Goal: Entertainment & Leisure: Consume media (video, audio)

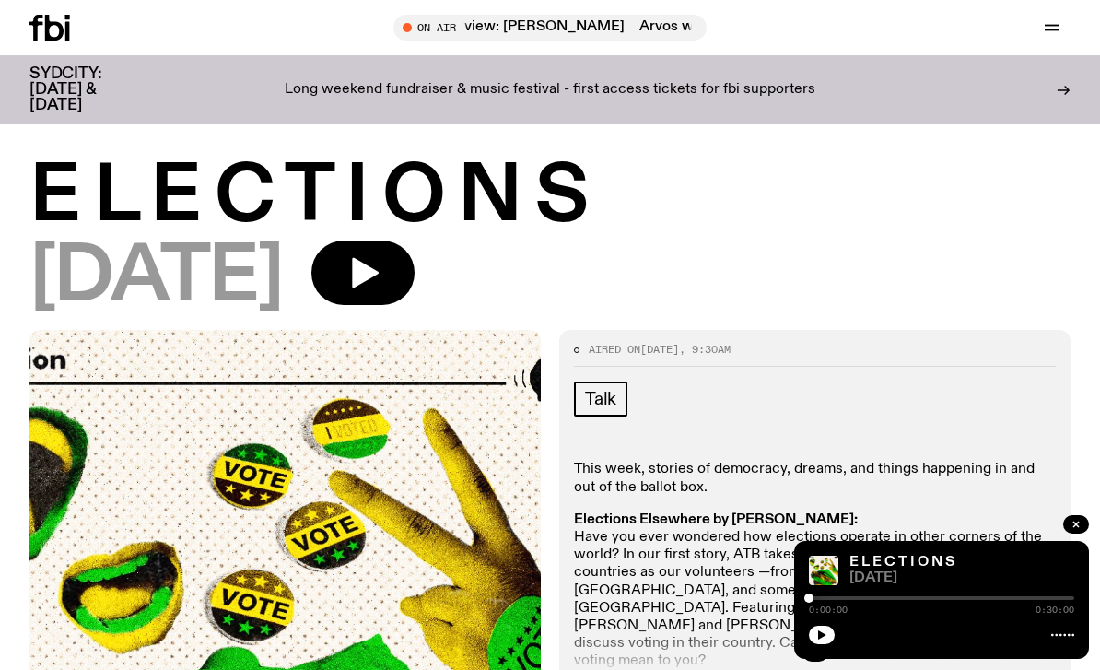
scroll to position [13, 0]
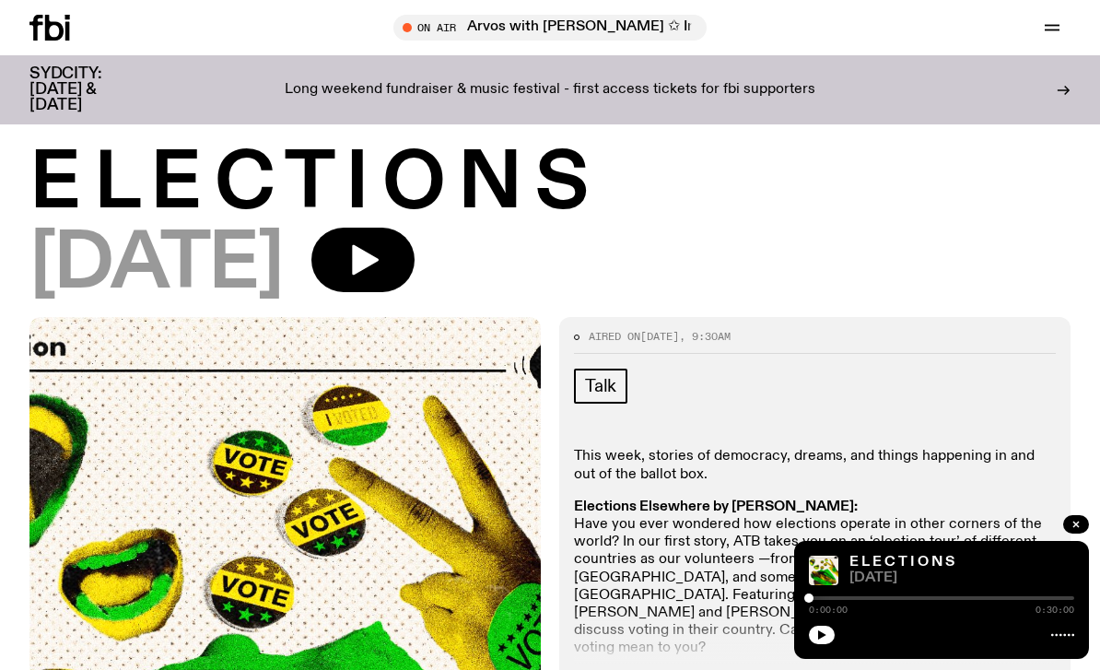
click at [415, 259] on button "button" at bounding box center [362, 260] width 103 height 64
click at [415, 240] on button "button" at bounding box center [362, 260] width 103 height 64
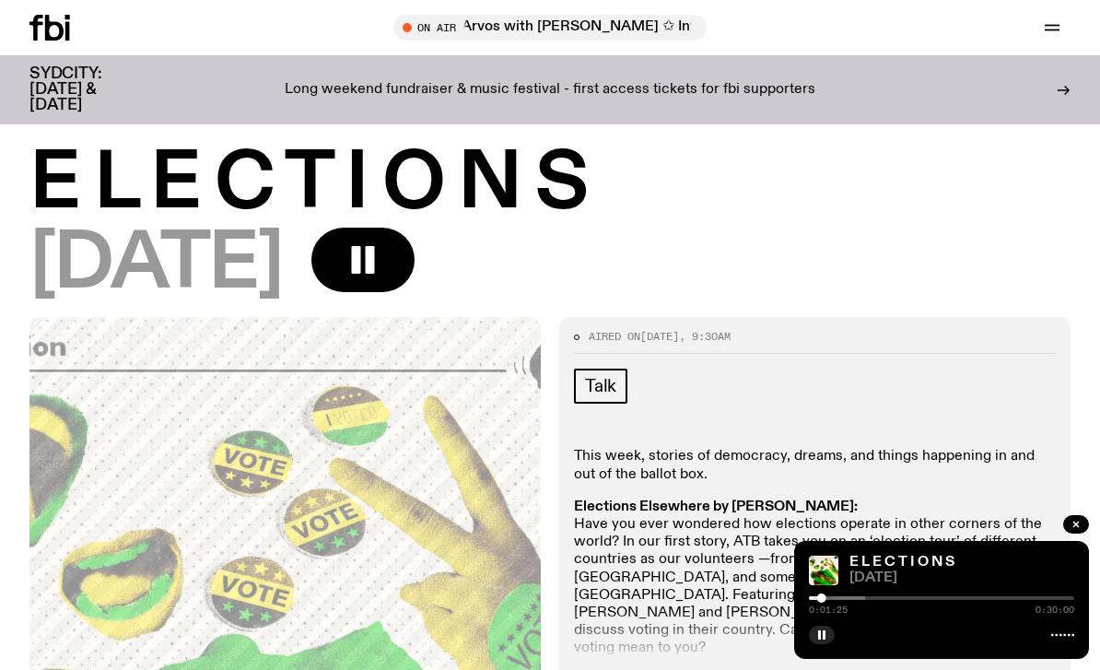
scroll to position [0, 0]
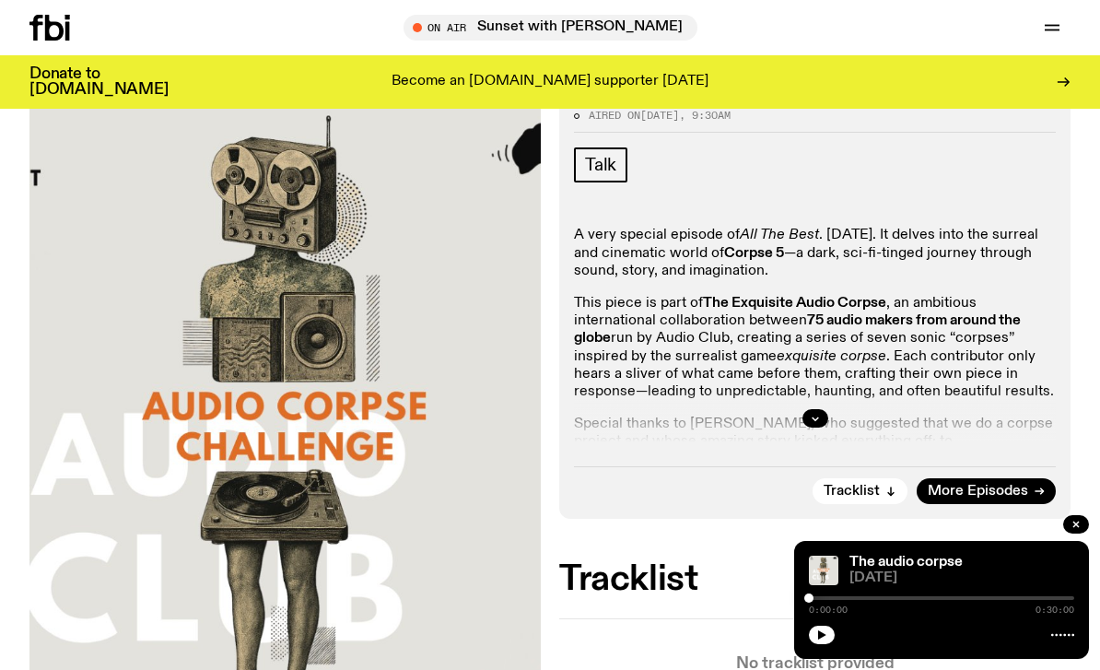
scroll to position [237, 0]
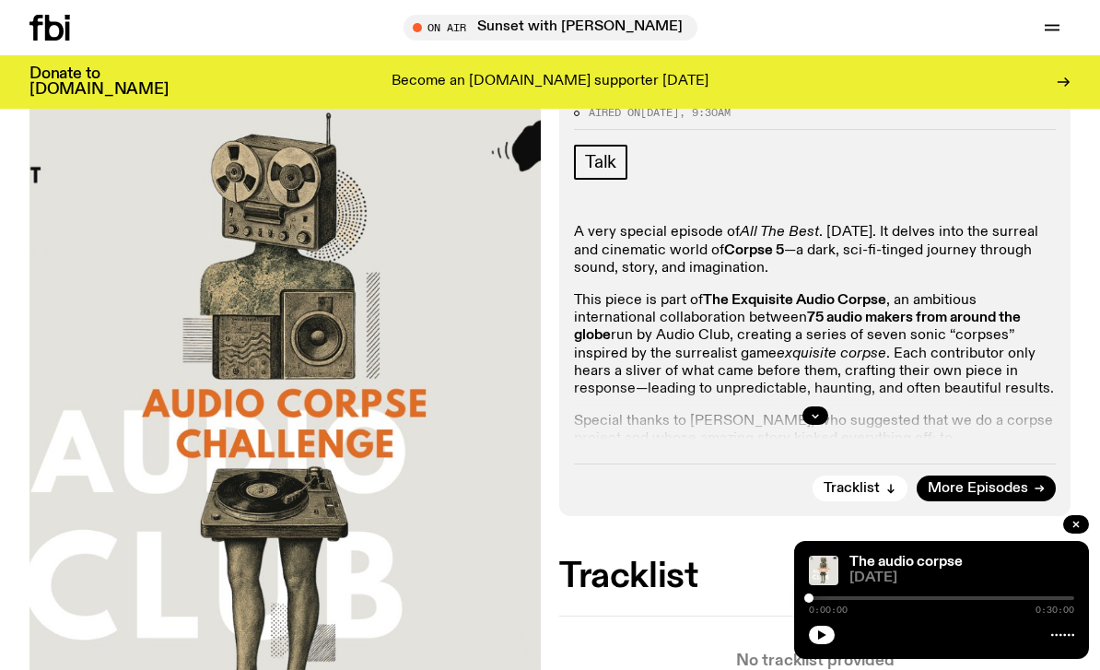
click at [816, 418] on icon "button" at bounding box center [815, 415] width 11 height 11
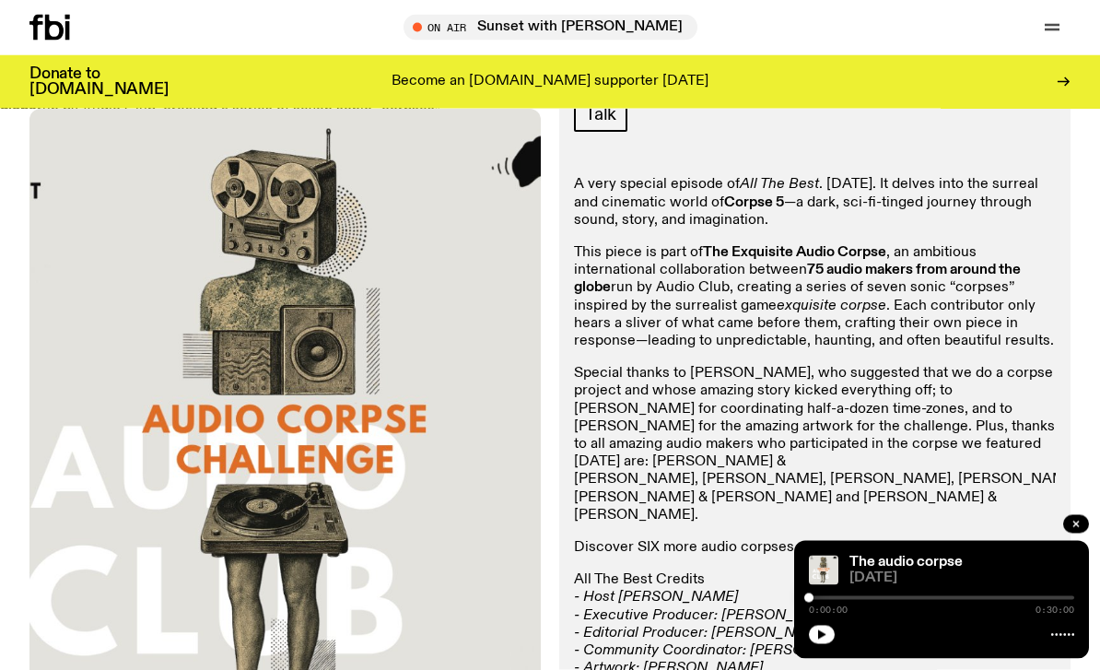
scroll to position [276, 0]
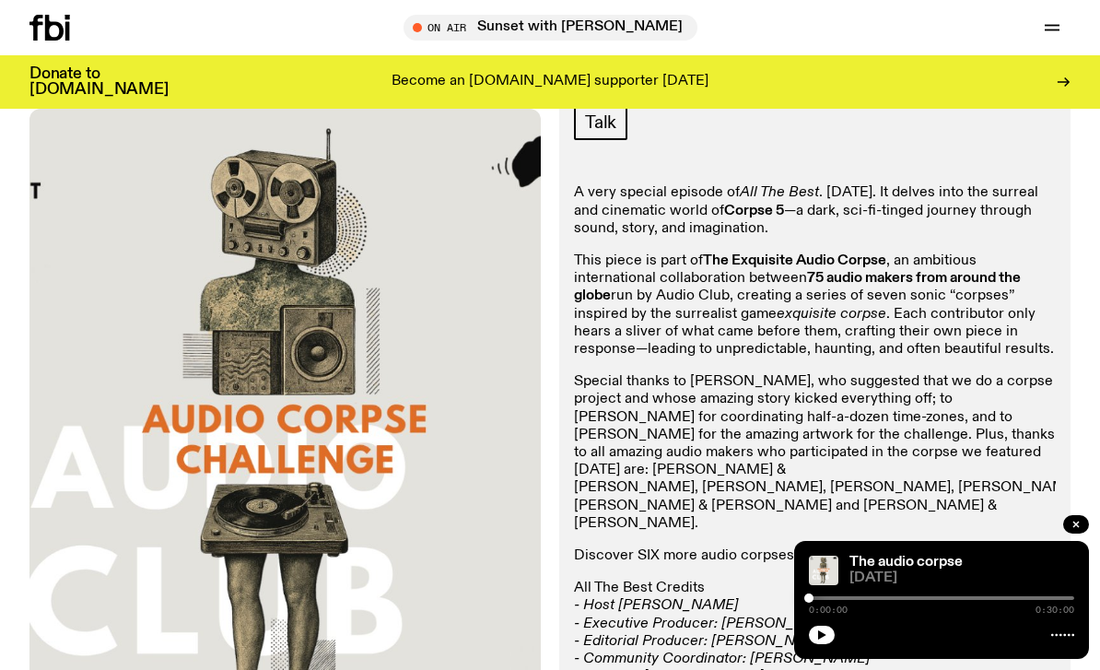
click at [837, 644] on div at bounding box center [941, 633] width 265 height 22
click at [827, 644] on button "button" at bounding box center [822, 635] width 26 height 18
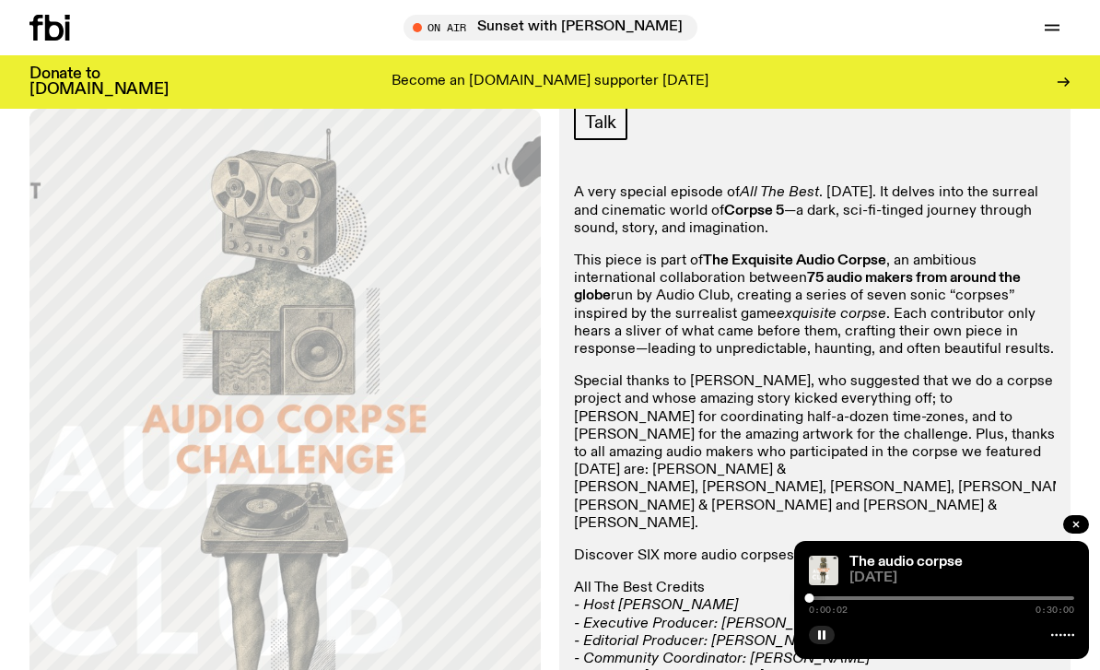
click at [837, 659] on div "The audio corpse 25.05.25 0:00:02 0:30:00" at bounding box center [941, 600] width 295 height 118
click at [825, 639] on rect "button" at bounding box center [824, 634] width 3 height 9
click at [823, 639] on icon "button" at bounding box center [822, 634] width 8 height 9
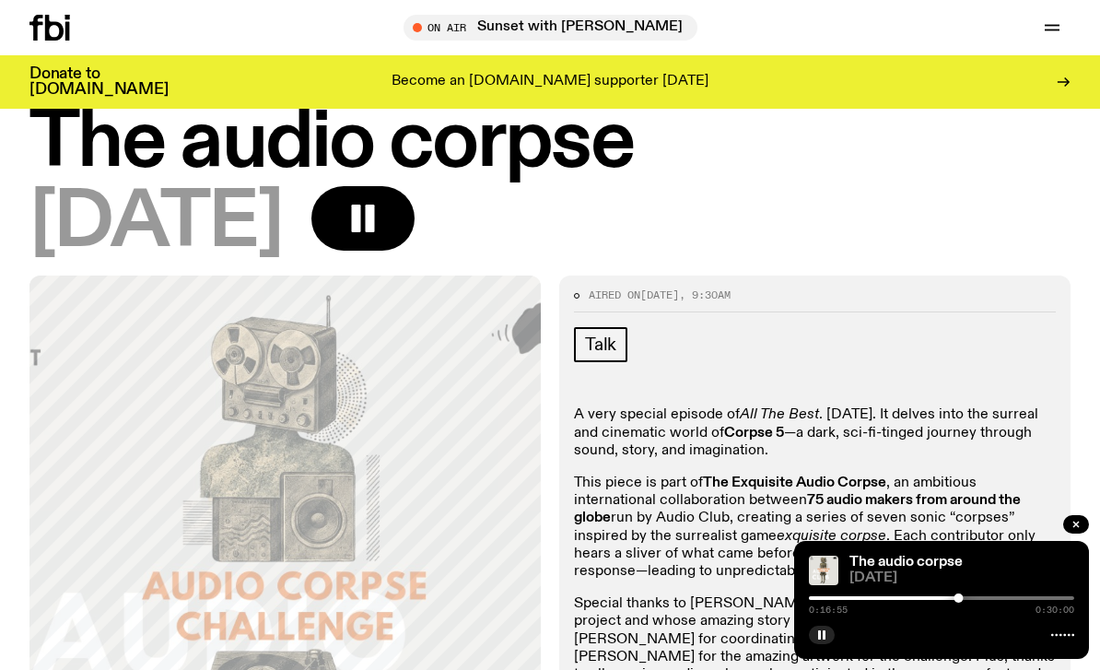
scroll to position [0, 0]
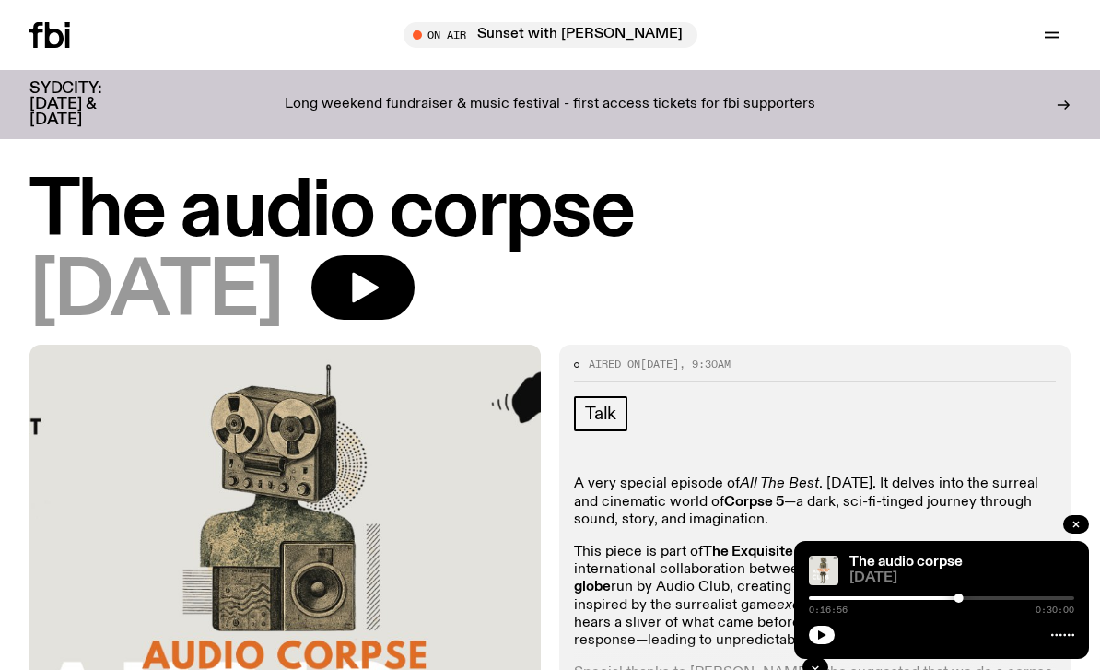
click at [379, 284] on icon "button" at bounding box center [365, 288] width 27 height 30
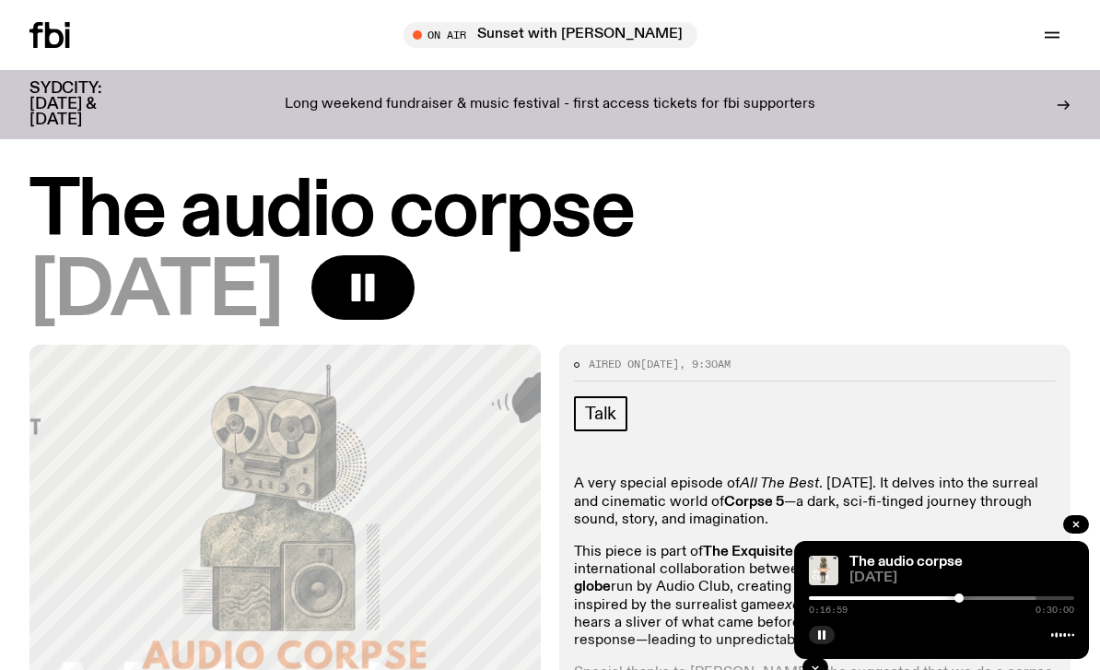
scroll to position [2, 0]
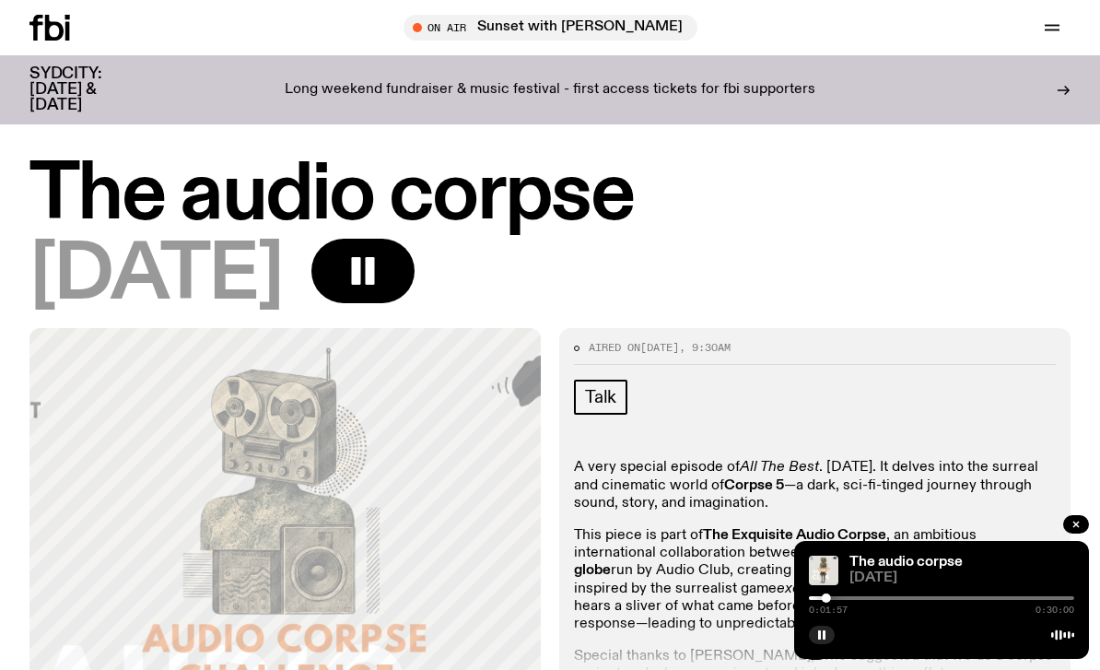
click at [415, 273] on button "button" at bounding box center [362, 271] width 103 height 64
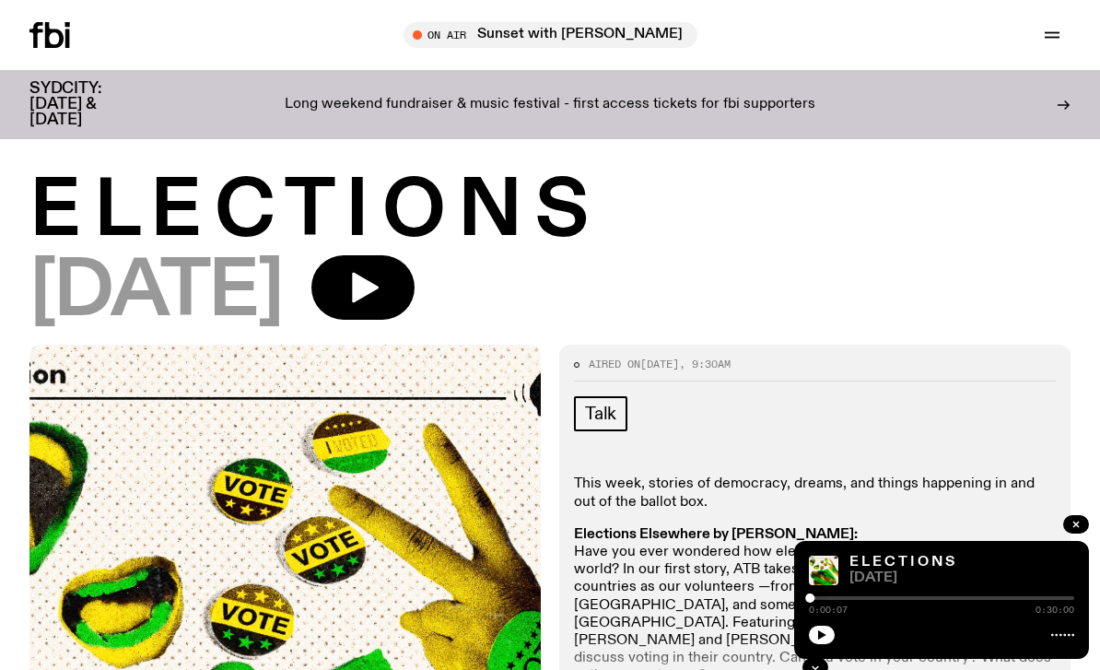
click at [830, 638] on button "button" at bounding box center [822, 635] width 26 height 18
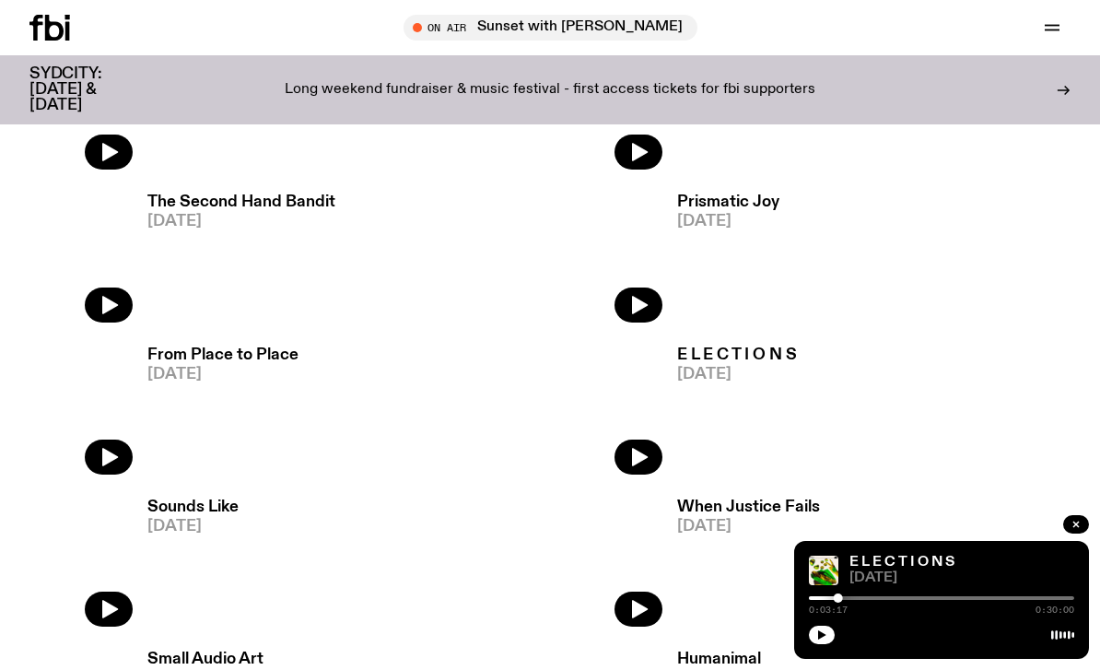
scroll to position [2095, 0]
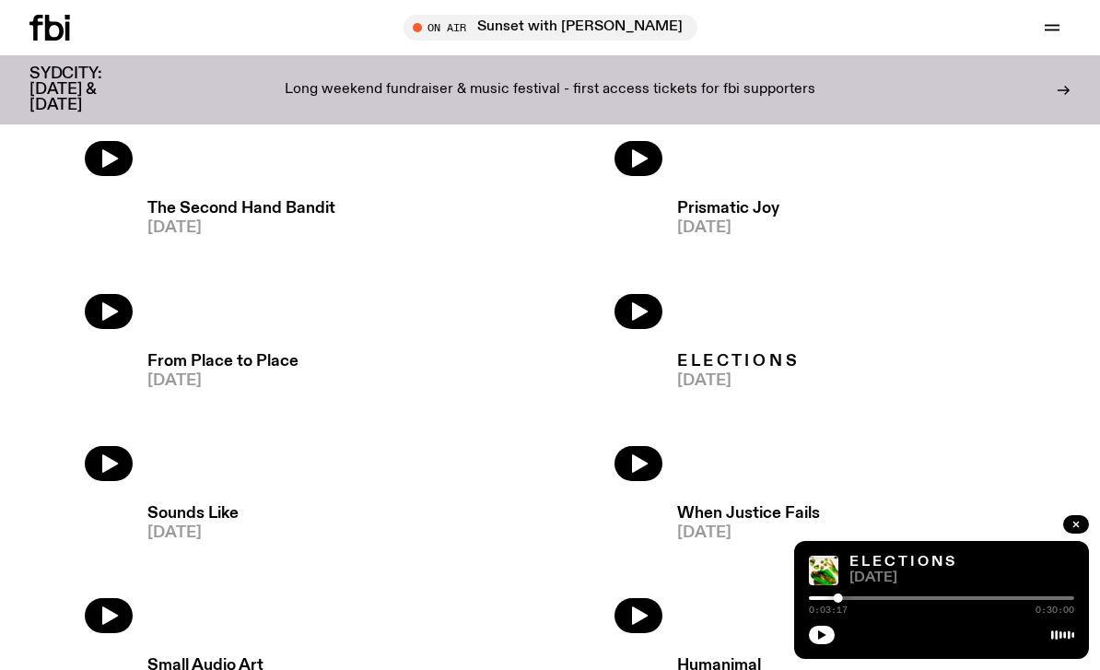
click at [180, 355] on h3 "From Place to Place" at bounding box center [222, 362] width 151 height 16
